Goal: Task Accomplishment & Management: Manage account settings

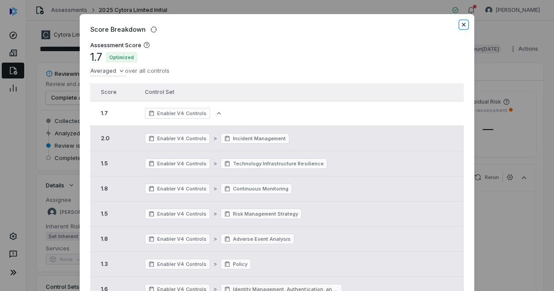
click at [460, 24] on icon "button" at bounding box center [463, 24] width 7 height 7
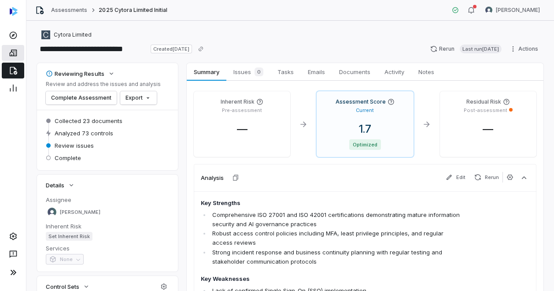
click at [13, 56] on icon at bounding box center [12, 53] width 7 height 7
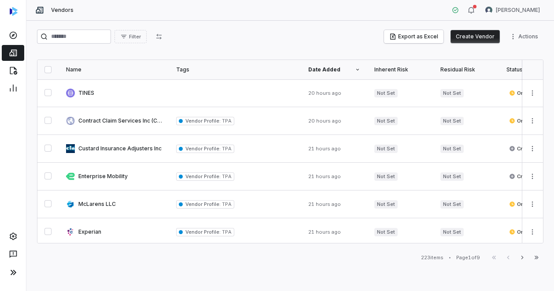
click at [477, 37] on button "Create Vendor" at bounding box center [475, 36] width 49 height 13
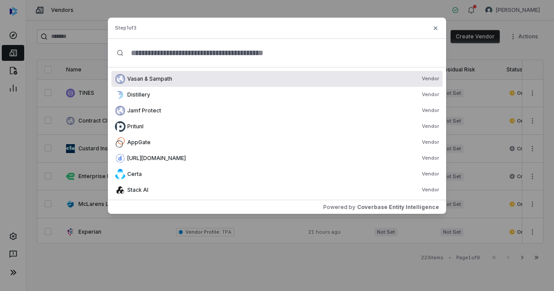
click at [161, 52] on input "text" at bounding box center [281, 53] width 314 height 28
paste input "**********"
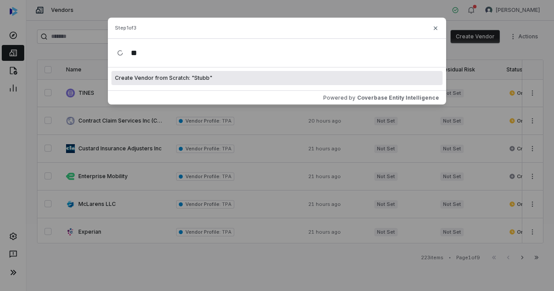
type input "*"
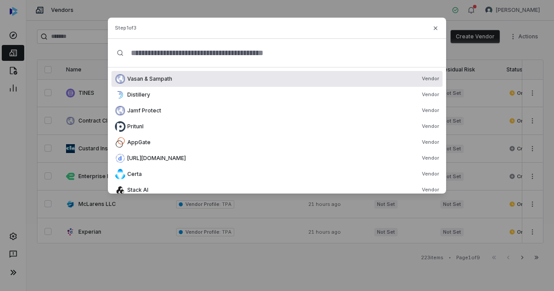
paste input "**********"
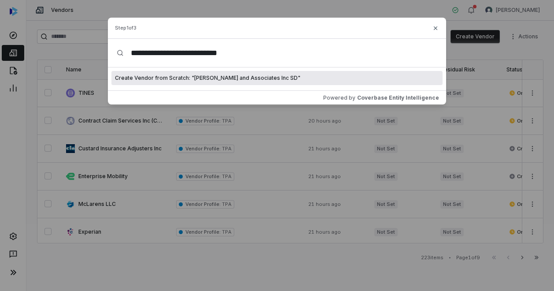
type input "**********"
click at [179, 77] on span "Create Vendor from Scratch: " [PERSON_NAME] and Associates Inc SD "" at bounding box center [207, 77] width 185 height 7
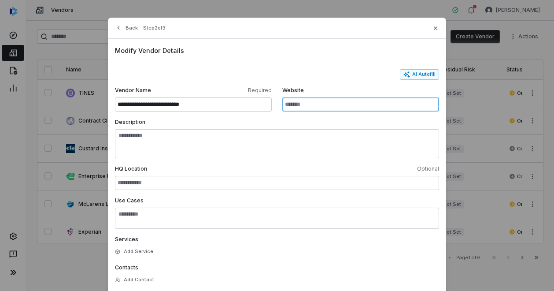
click at [322, 102] on input "Website" at bounding box center [360, 104] width 157 height 14
paste input "**********"
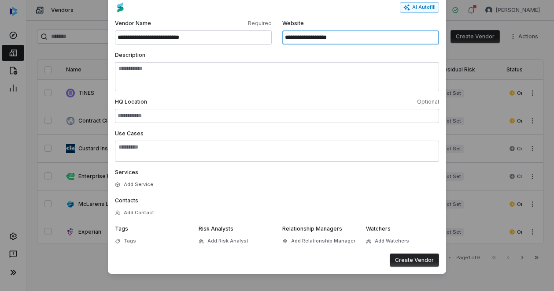
type input "**********"
click at [411, 264] on button "Create Vendor" at bounding box center [414, 259] width 49 height 13
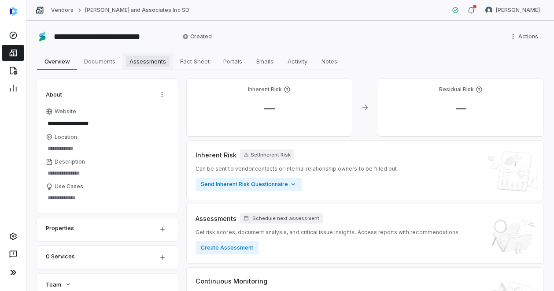
click at [145, 62] on span "Assessments" at bounding box center [148, 61] width 44 height 11
type textarea "*"
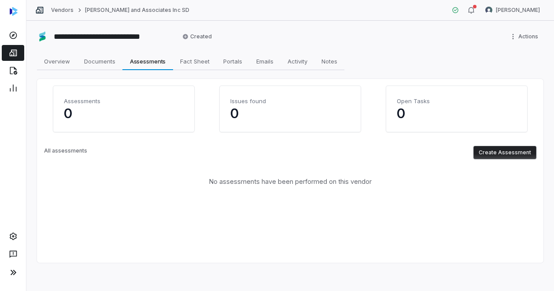
click at [497, 153] on button "Create Assessment" at bounding box center [505, 152] width 63 height 13
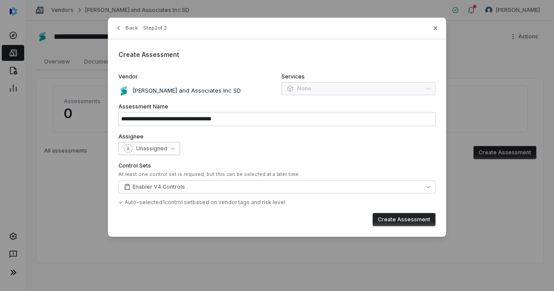
click at [156, 147] on span "Unassigned" at bounding box center [151, 148] width 31 height 7
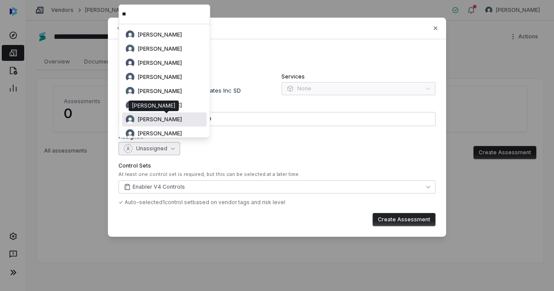
type input "**"
click at [182, 119] on span "[PERSON_NAME]" at bounding box center [160, 119] width 44 height 7
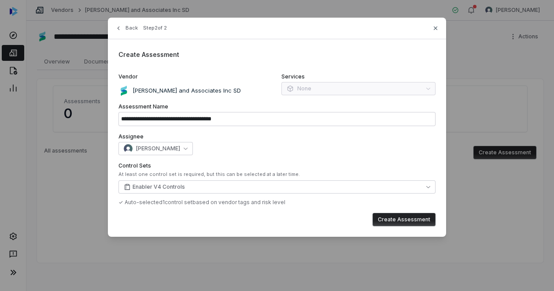
click at [386, 216] on button "Create Assessment" at bounding box center [404, 219] width 63 height 13
type input "**********"
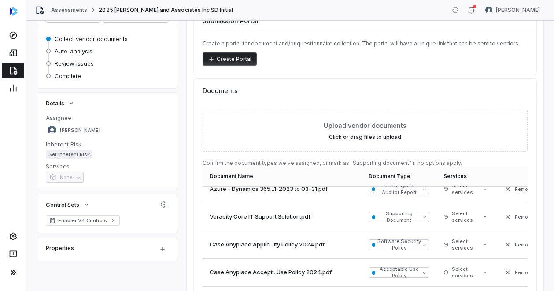
scroll to position [338, 0]
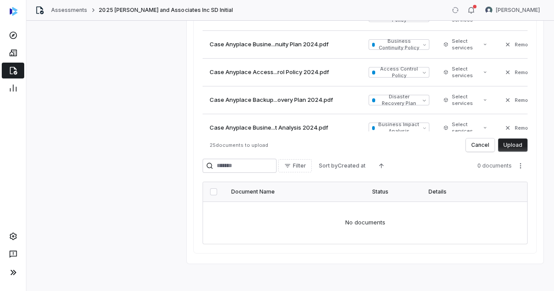
click at [510, 146] on button "Upload" at bounding box center [513, 144] width 30 height 13
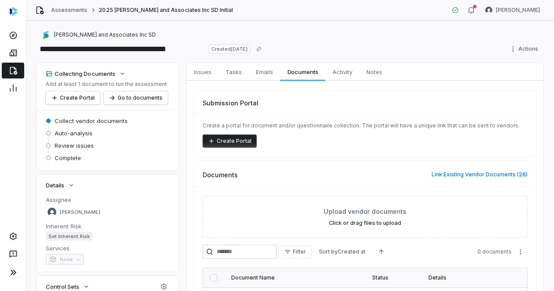
scroll to position [85, 0]
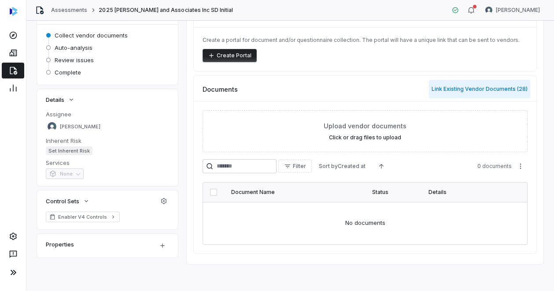
click at [461, 87] on button "Link Existing Vendor Documents ( 28 )" at bounding box center [479, 89] width 101 height 19
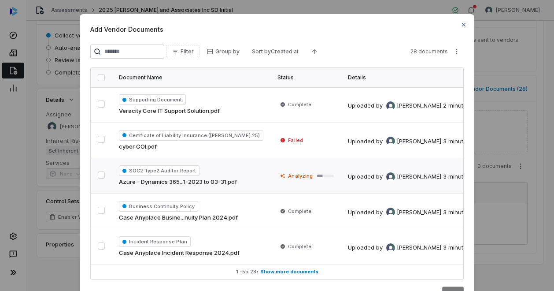
scroll to position [0, 0]
click at [462, 24] on icon "button" at bounding box center [464, 25] width 4 height 4
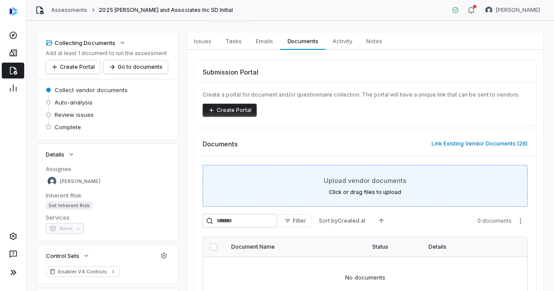
scroll to position [26, 0]
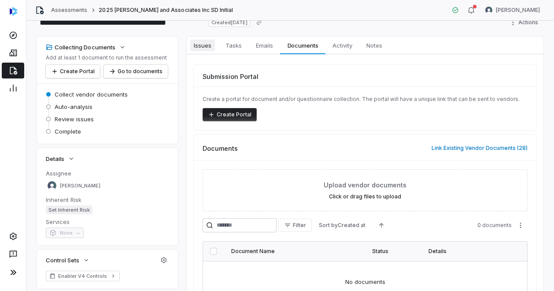
click at [208, 45] on span "Issues" at bounding box center [202, 45] width 25 height 11
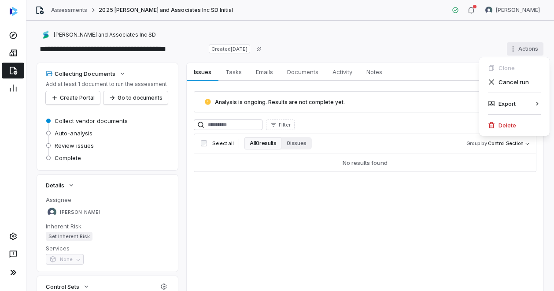
click at [508, 48] on html "**********" at bounding box center [277, 145] width 554 height 291
click at [413, 49] on html "**********" at bounding box center [277, 145] width 554 height 291
click at [139, 99] on button "Go to documents" at bounding box center [136, 97] width 64 height 13
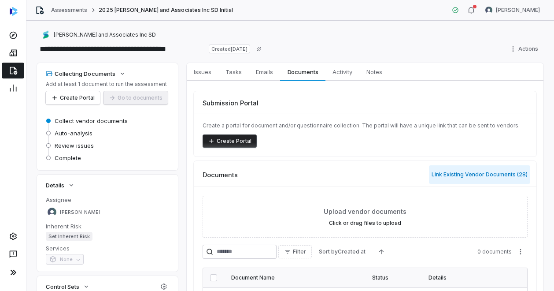
click at [482, 173] on button "Link Existing Vendor Documents ( 28 )" at bounding box center [479, 174] width 101 height 19
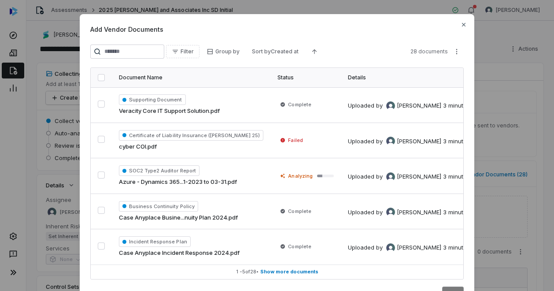
click at [98, 78] on button "button" at bounding box center [101, 77] width 7 height 7
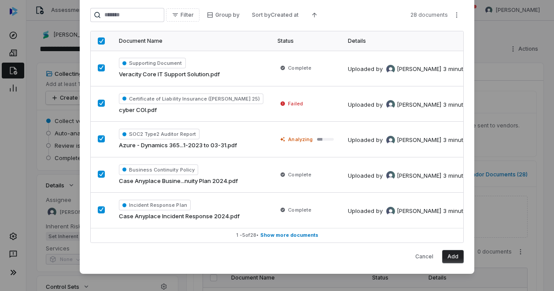
click at [446, 255] on button "Add" at bounding box center [453, 256] width 22 height 13
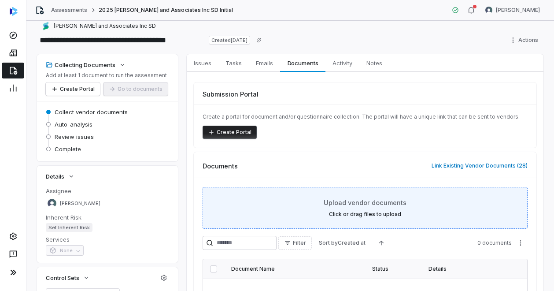
scroll to position [0, 0]
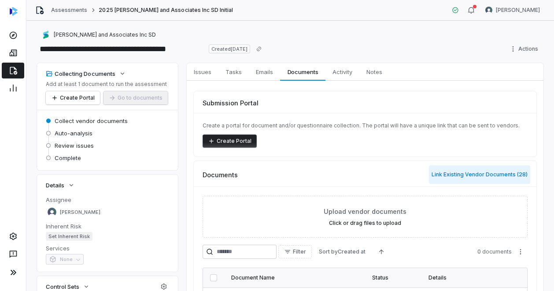
click at [449, 171] on button "Link Existing Vendor Documents ( 28 )" at bounding box center [479, 174] width 101 height 19
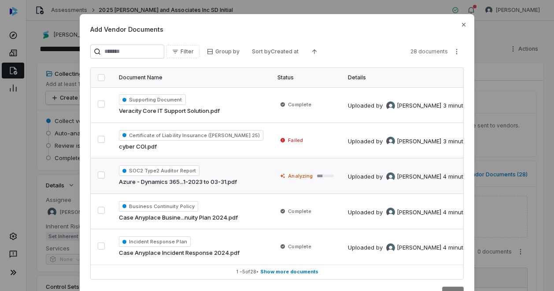
scroll to position [40, 0]
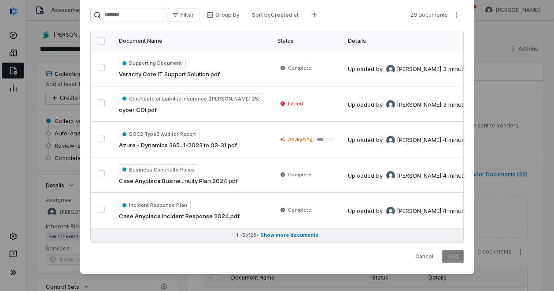
click at [274, 232] on span "Show more documents" at bounding box center [289, 235] width 58 height 7
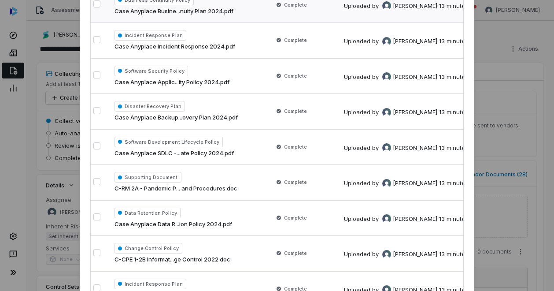
scroll to position [0, 0]
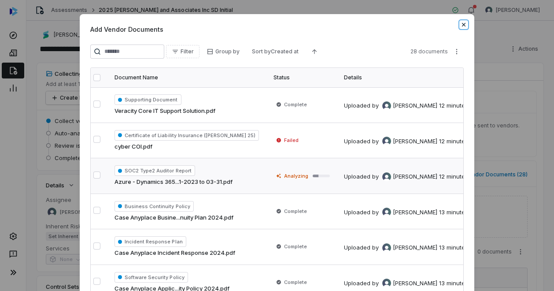
click at [462, 24] on icon "button" at bounding box center [463, 24] width 7 height 7
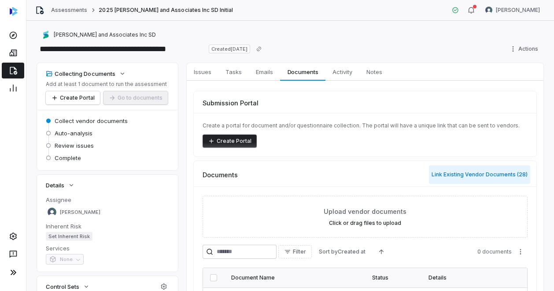
click at [451, 175] on button "Link Existing Vendor Documents ( 28 )" at bounding box center [479, 174] width 101 height 19
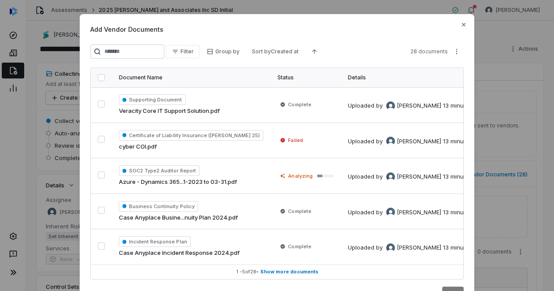
click at [100, 76] on button "button" at bounding box center [101, 77] width 7 height 7
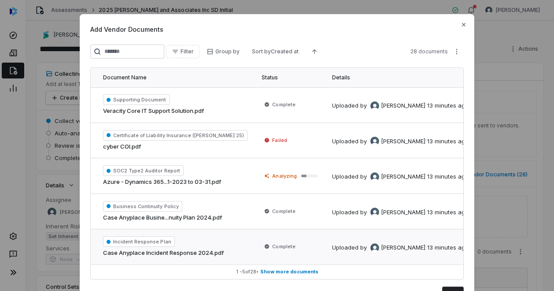
scroll to position [40, 0]
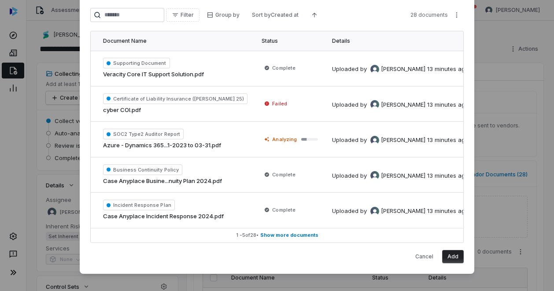
click at [452, 255] on button "Add" at bounding box center [453, 256] width 22 height 13
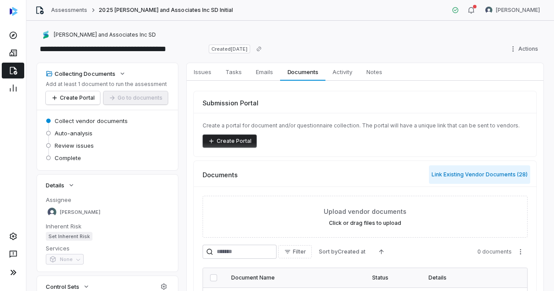
click at [457, 171] on button "Link Existing Vendor Documents ( 28 )" at bounding box center [479, 174] width 101 height 19
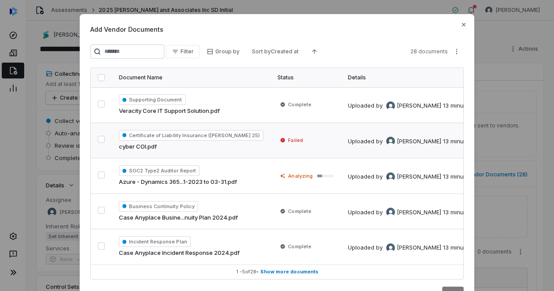
click at [98, 139] on button "button" at bounding box center [101, 139] width 7 height 7
click at [457, 53] on div "Add Vendor Documents Filter Group by Sort by Created at 28 documents Document N…" at bounding box center [277, 163] width 554 height 327
click at [454, 52] on div "Add Vendor Documents Filter Group by Sort by Created at 28 documents Document N…" at bounding box center [277, 163] width 554 height 327
click at [454, 49] on div "Add Vendor Documents Filter Group by Sort by Created at 28 documents Document N…" at bounding box center [277, 163] width 554 height 327
click at [462, 23] on div "Add Vendor Documents Filter Group by Sort by Created at 28 documents Document N…" at bounding box center [277, 163] width 554 height 327
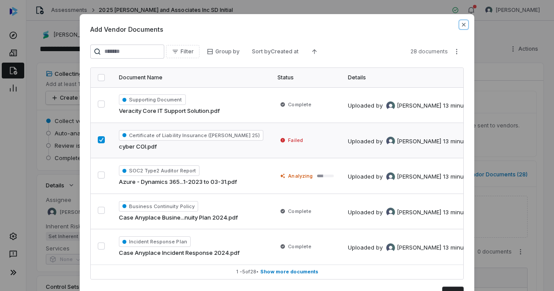
click at [462, 23] on icon "button" at bounding box center [463, 24] width 7 height 7
